Goal: Task Accomplishment & Management: Manage account settings

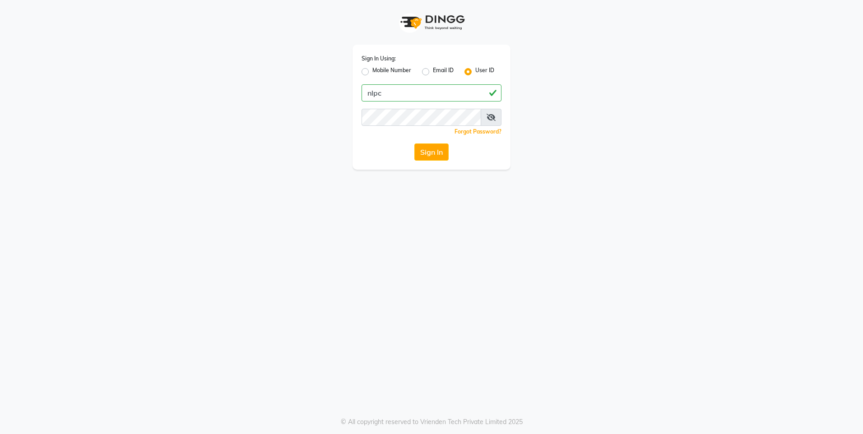
type input "nlpc"
click at [414, 144] on button "Sign In" at bounding box center [431, 152] width 34 height 17
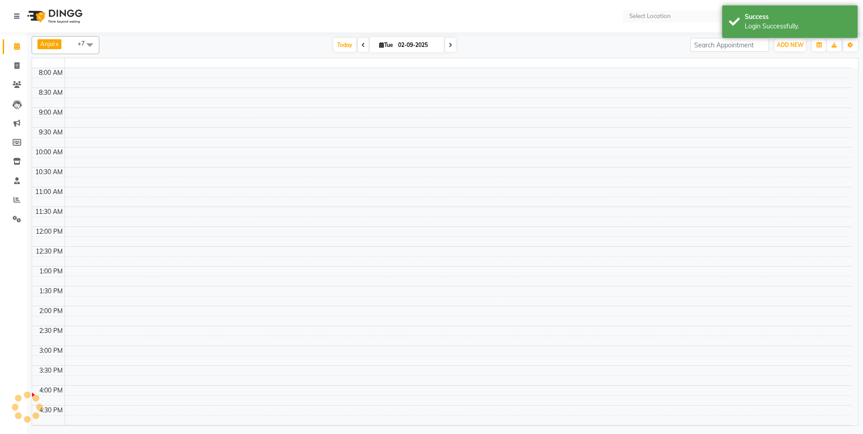
click at [722, 23] on nav "Select Location Notifications nothing to show Admin Manage Profile Change Passw…" at bounding box center [431, 16] width 863 height 32
select select "en"
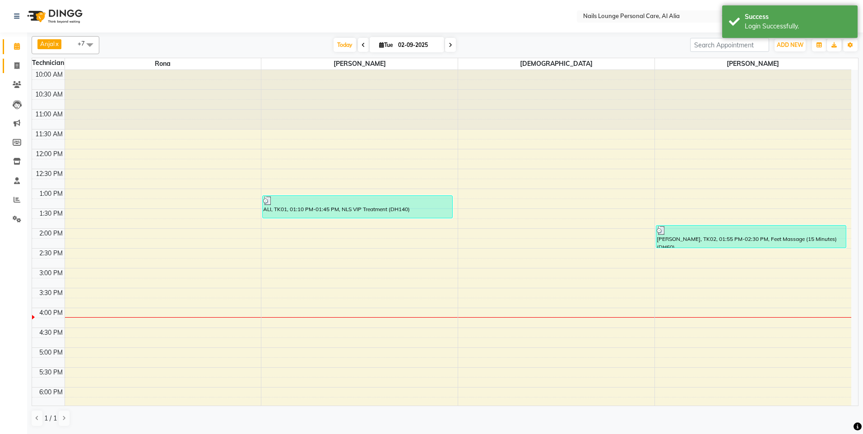
click at [7, 63] on link "Invoice" at bounding box center [14, 66] width 22 height 15
select select "service"
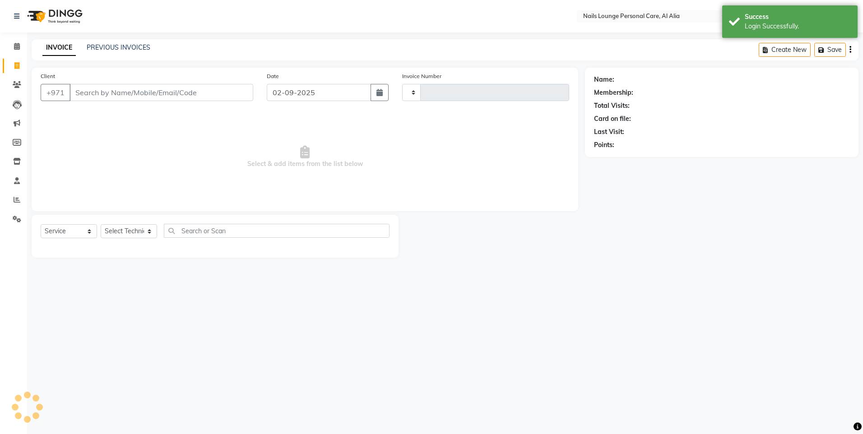
type input "2374"
select select "6884"
click at [106, 46] on link "PREVIOUS INVOICES" at bounding box center [119, 47] width 64 height 8
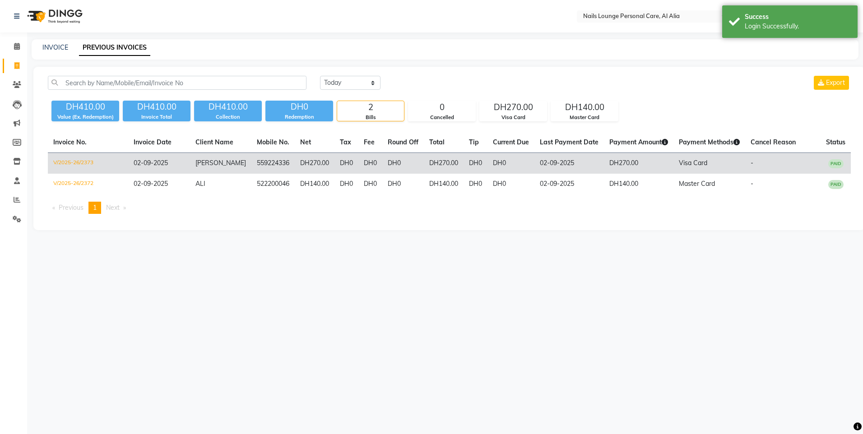
click at [190, 171] on td "02-09-2025" at bounding box center [159, 163] width 62 height 21
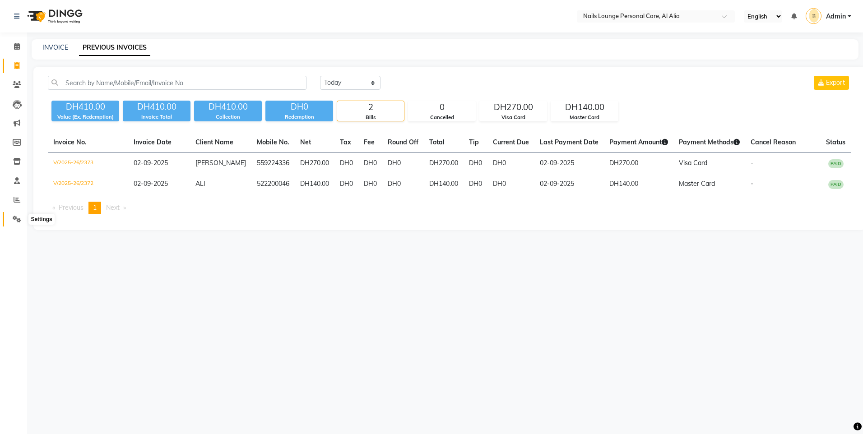
click at [22, 221] on span at bounding box center [17, 219] width 16 height 10
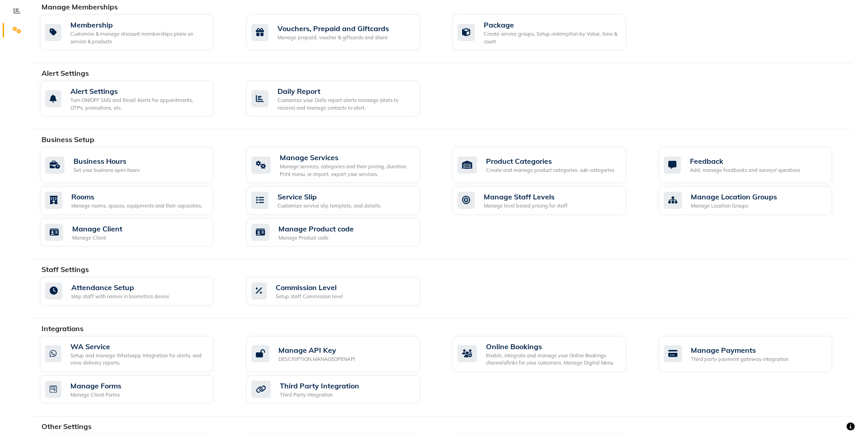
scroll to position [237, 0]
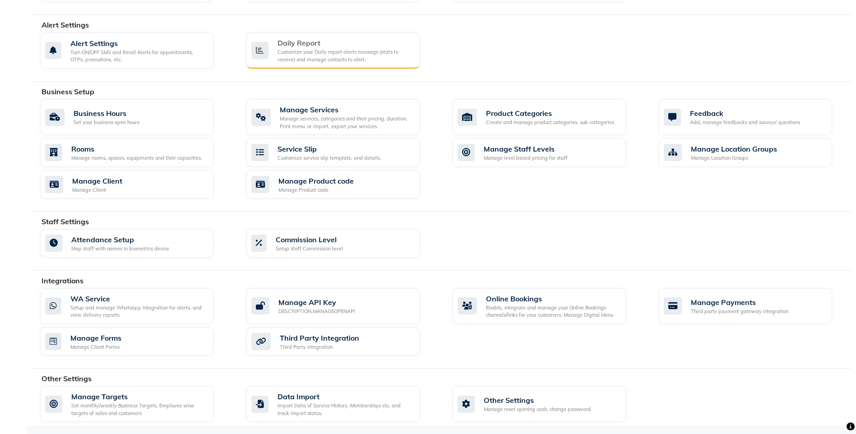
click at [318, 53] on div "Customize your Daily report alerts message (stats to receive) and manage contac…" at bounding box center [345, 55] width 135 height 15
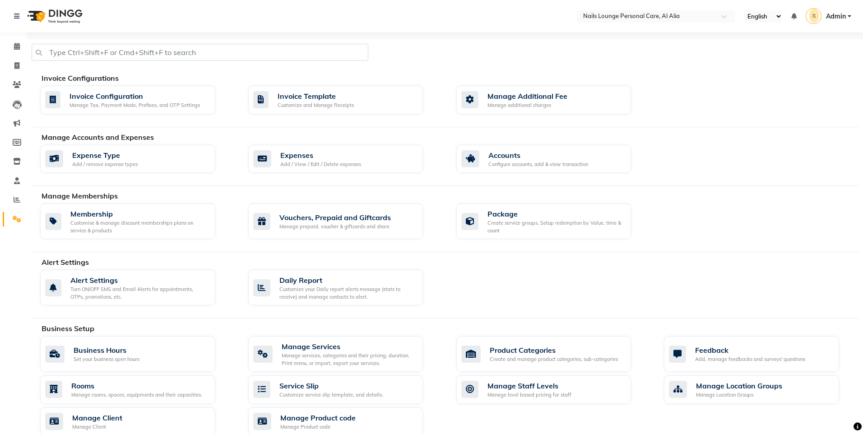
select select "1260"
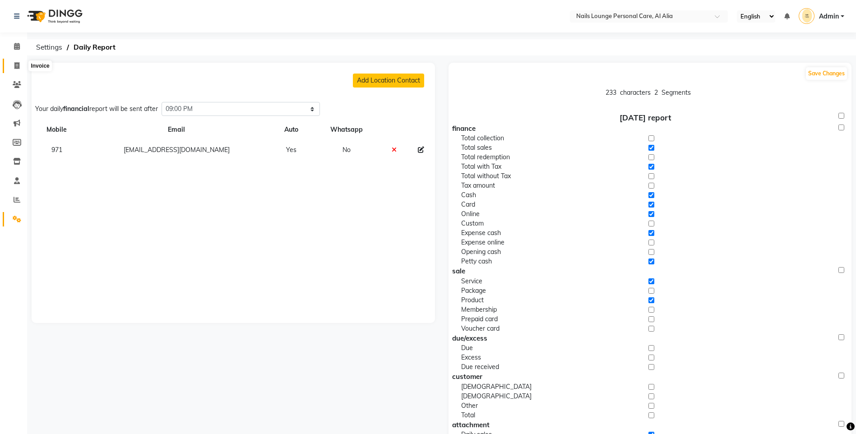
click at [19, 69] on span at bounding box center [17, 66] width 16 height 10
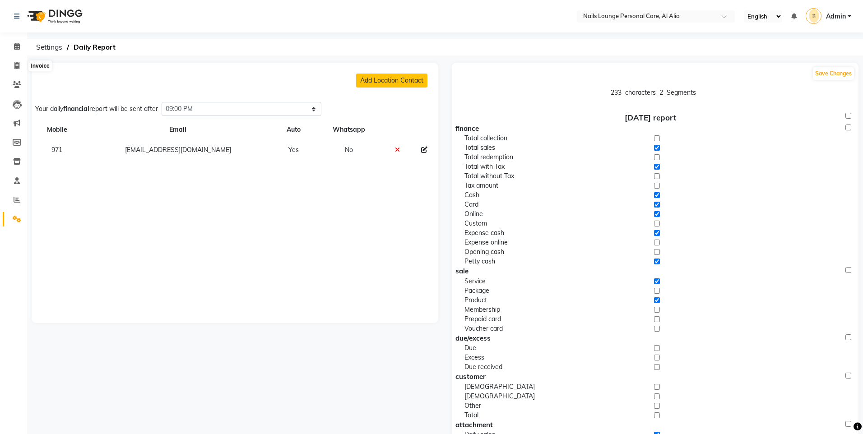
select select "service"
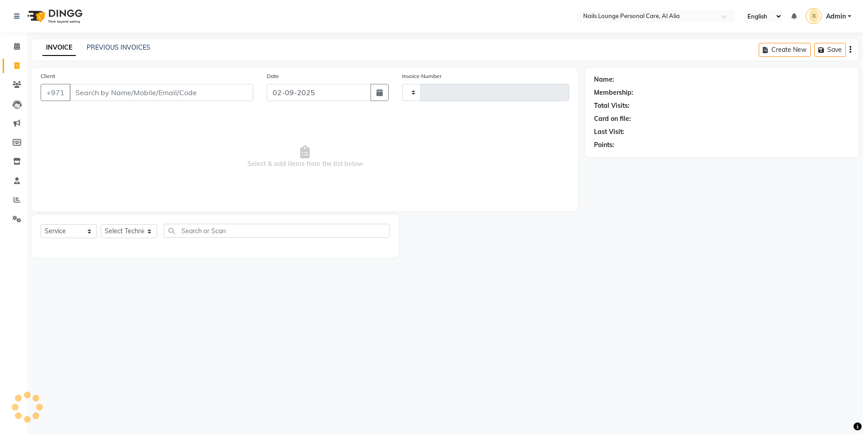
type input "2374"
select select "6884"
click at [124, 54] on div "INVOICE PREVIOUS INVOICES Create New Save" at bounding box center [445, 49] width 827 height 21
click at [130, 49] on link "PREVIOUS INVOICES" at bounding box center [119, 47] width 64 height 8
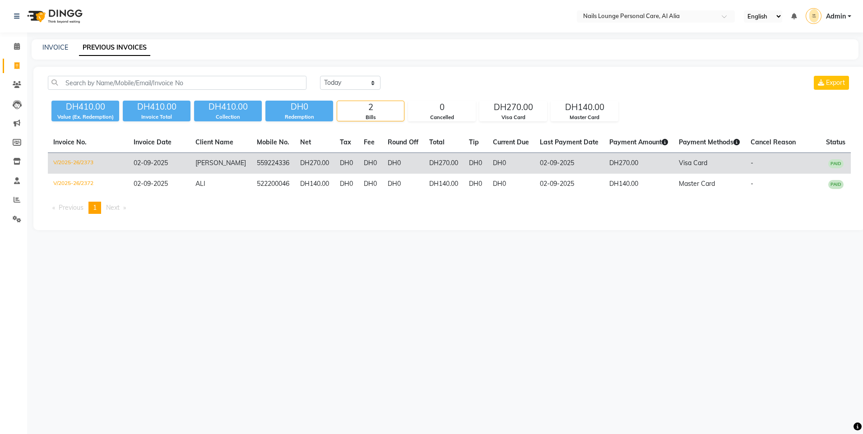
click at [208, 161] on span "[PERSON_NAME]" at bounding box center [220, 163] width 51 height 8
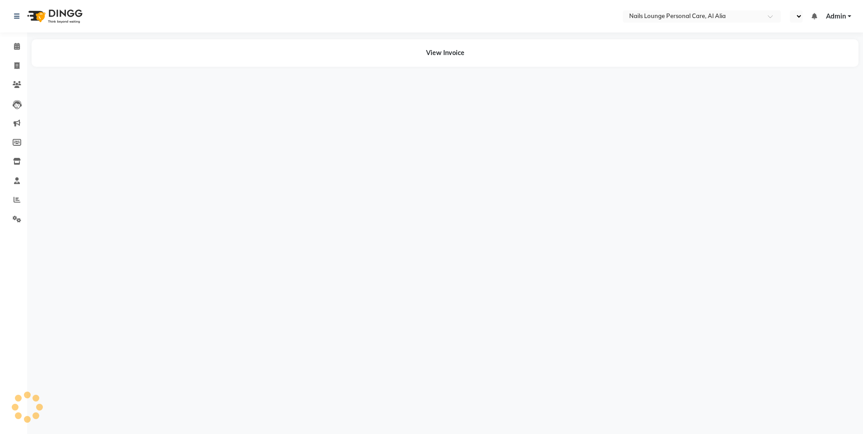
select select "en"
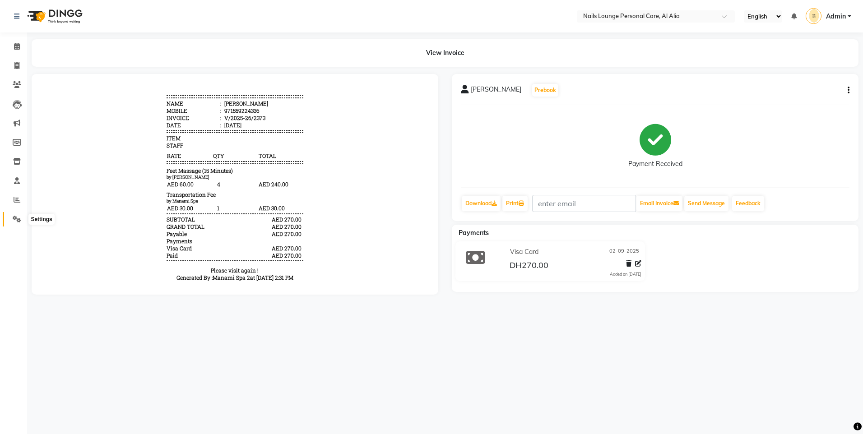
click at [20, 223] on span at bounding box center [17, 219] width 16 height 10
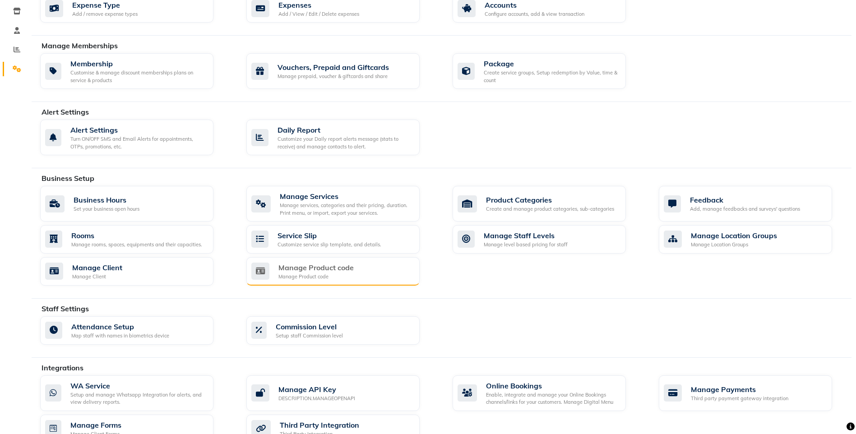
scroll to position [148, 0]
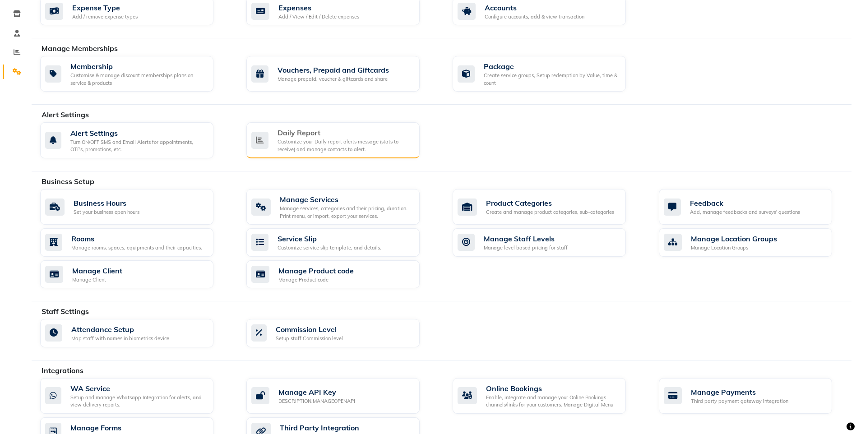
click at [348, 156] on div "Daily Report Customize your Daily report alerts message (stats to receive) and …" at bounding box center [332, 140] width 173 height 36
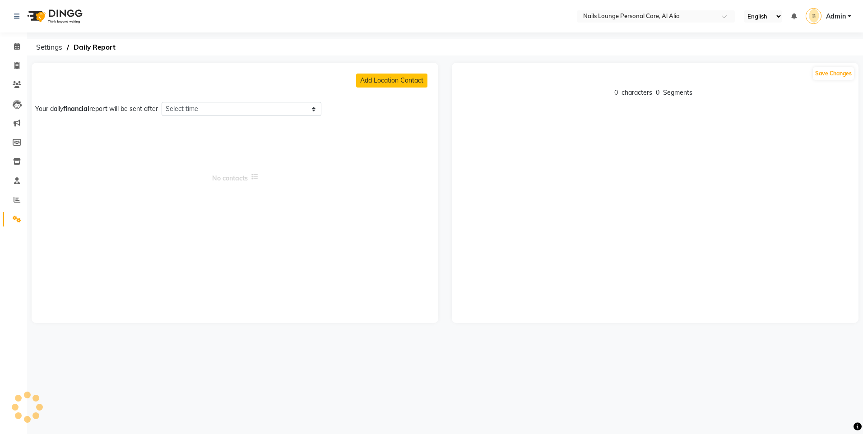
select select "1260"
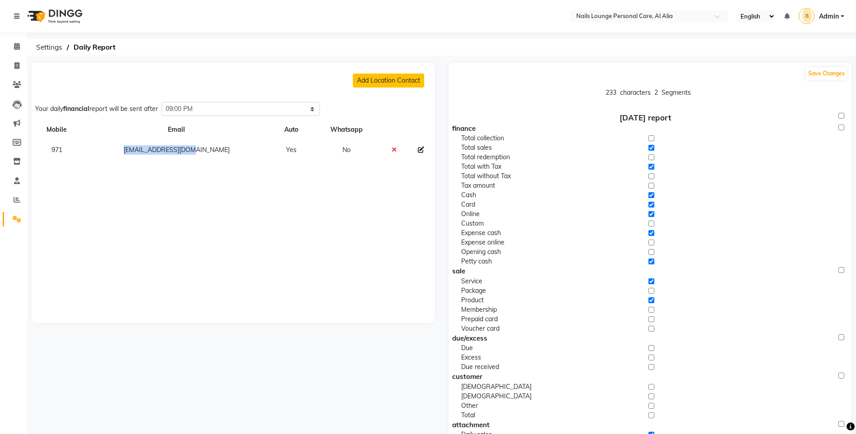
drag, startPoint x: 204, startPoint y: 151, endPoint x: 128, endPoint y: 149, distance: 75.4
click at [128, 149] on td "[EMAIL_ADDRESS][DOMAIN_NAME]" at bounding box center [176, 150] width 189 height 20
copy td "[EMAIL_ADDRESS][DOMAIN_NAME]"
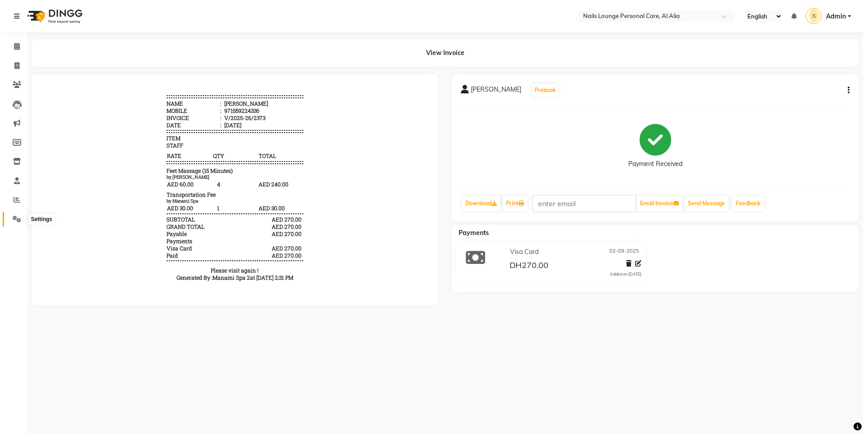
click at [23, 221] on span at bounding box center [17, 219] width 16 height 10
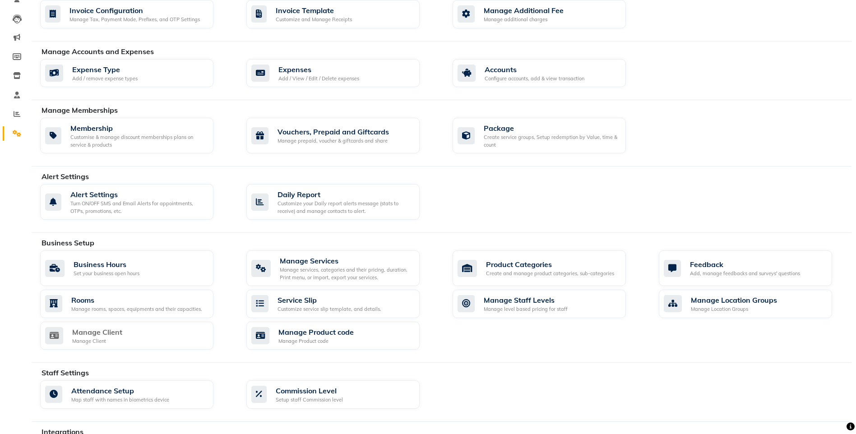
scroll to position [181, 0]
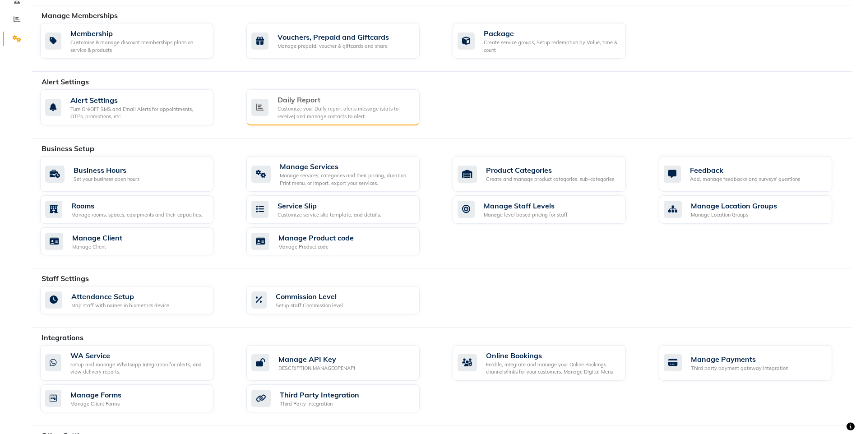
click at [328, 122] on div "Daily Report Customize your Daily report alerts message (stats to receive) and …" at bounding box center [332, 107] width 173 height 36
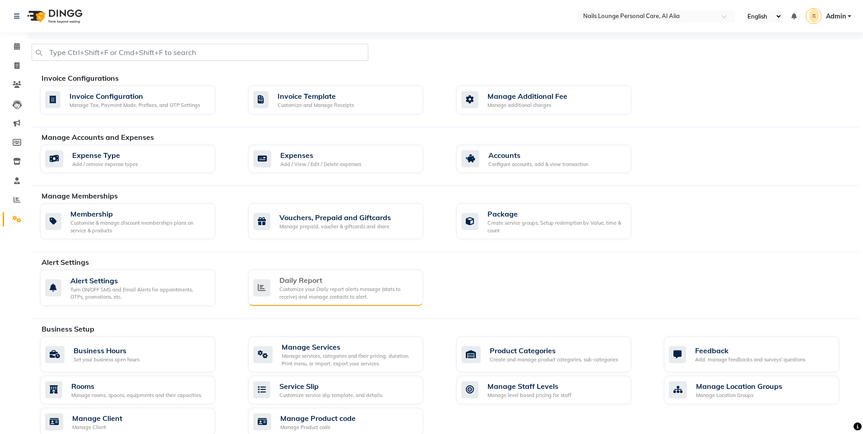
select select "1260"
